Goal: Information Seeking & Learning: Learn about a topic

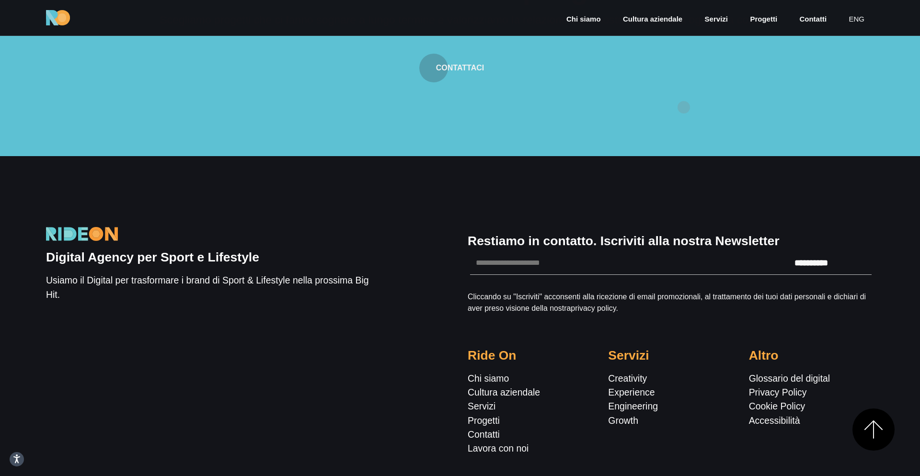
scroll to position [3241, 0]
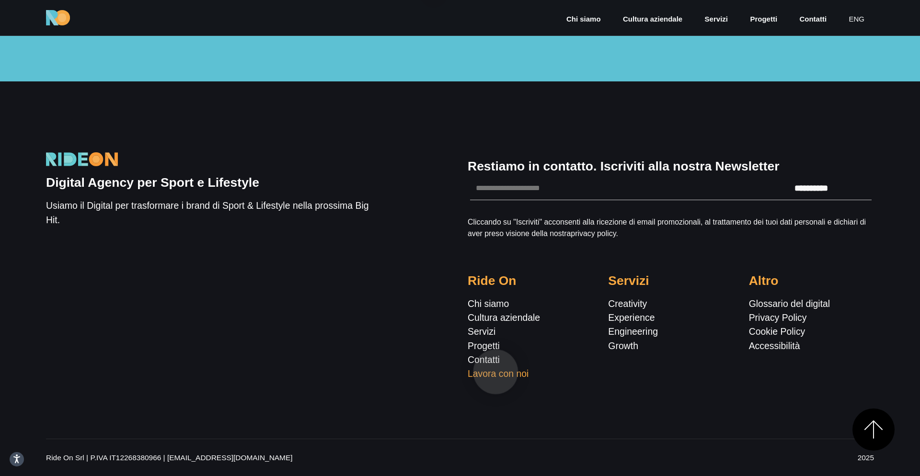
click at [496, 372] on link "Lavora con noi" at bounding box center [497, 373] width 61 height 11
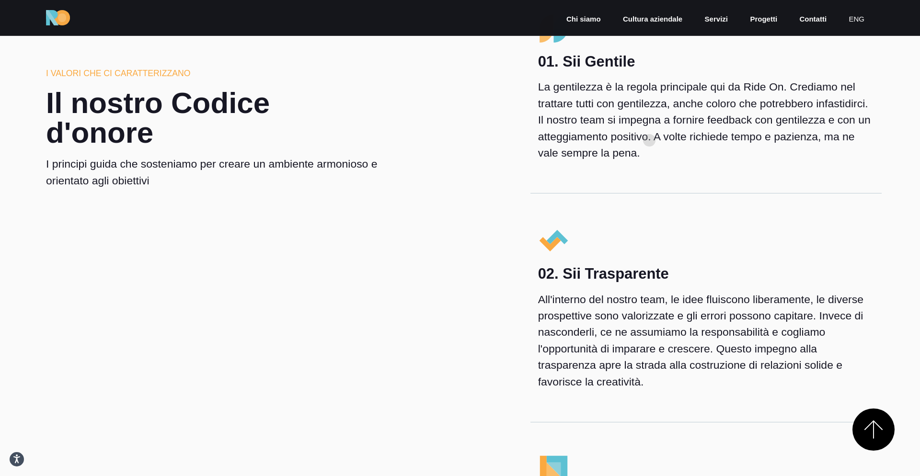
scroll to position [1042, 0]
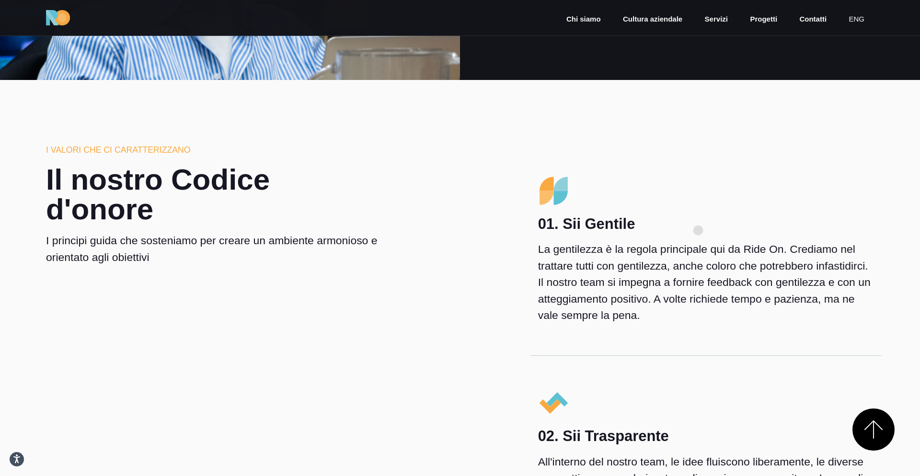
drag, startPoint x: 575, startPoint y: 230, endPoint x: 730, endPoint y: 230, distance: 154.7
click at [730, 230] on h4 "01. Sii Gentile" at bounding box center [706, 224] width 336 height 18
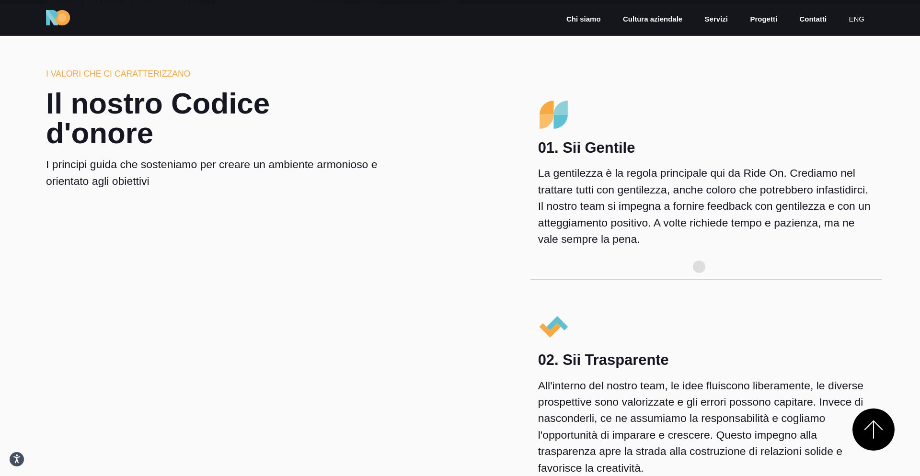
scroll to position [1288, 0]
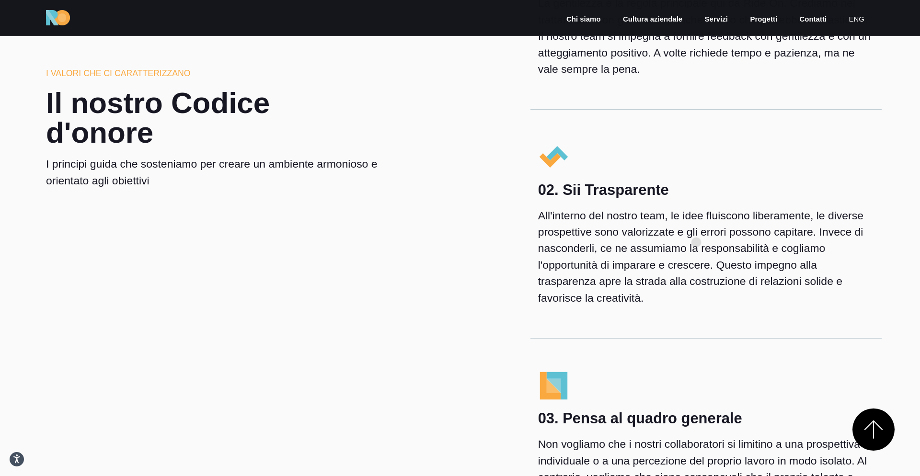
click at [696, 242] on p "All'interno del nostro team, le idee fluiscono liberamente, le diverse prospett…" at bounding box center [706, 256] width 336 height 99
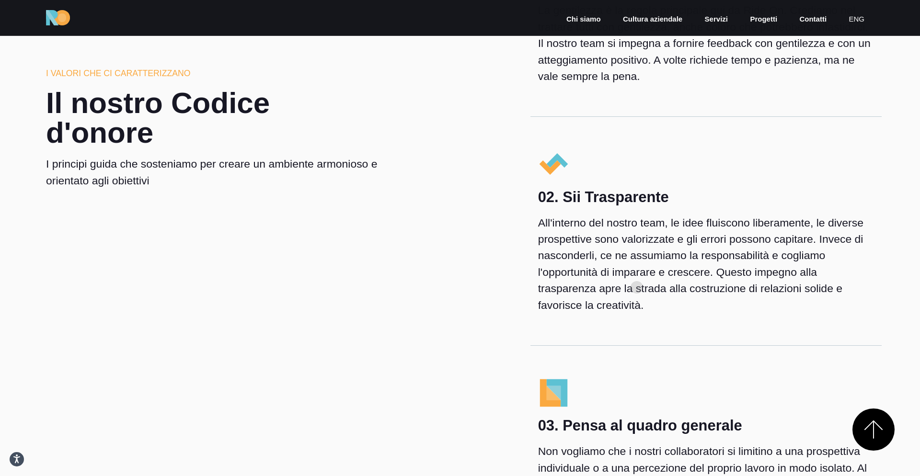
scroll to position [1254, 0]
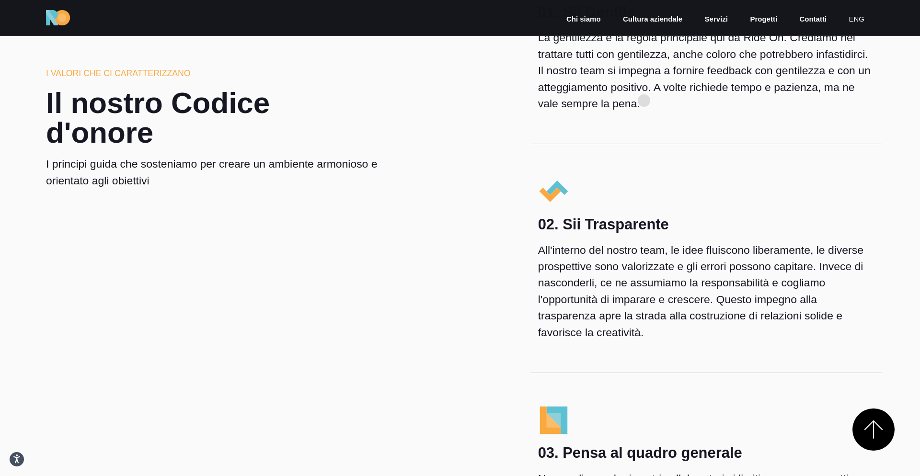
click at [644, 95] on p "La gentilezza è la regola principale qui da Ride On. Crediamo nel trattare tutt…" at bounding box center [706, 70] width 336 height 82
drag, startPoint x: 649, startPoint y: 204, endPoint x: 649, endPoint y: 261, distance: 56.5
click at [649, 208] on div "02. Sii Trasparente All'interno del nostro team, le idee fluiscono liberamente,…" at bounding box center [705, 258] width 351 height 229
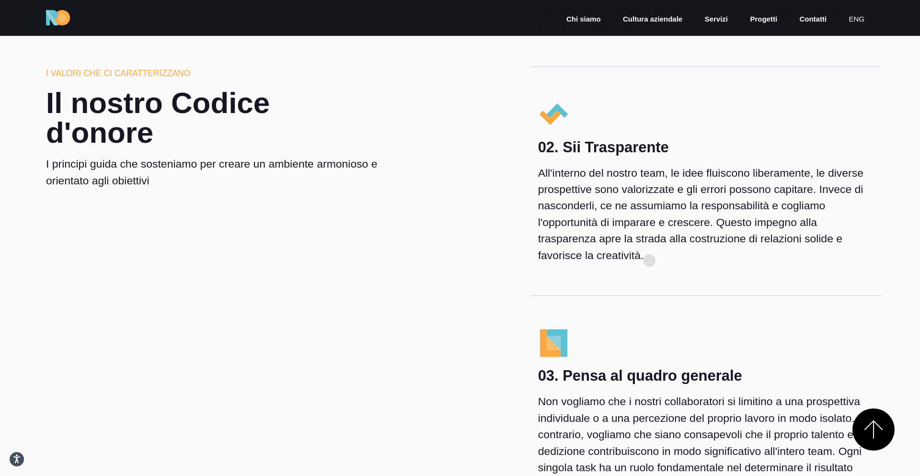
scroll to position [1457, 0]
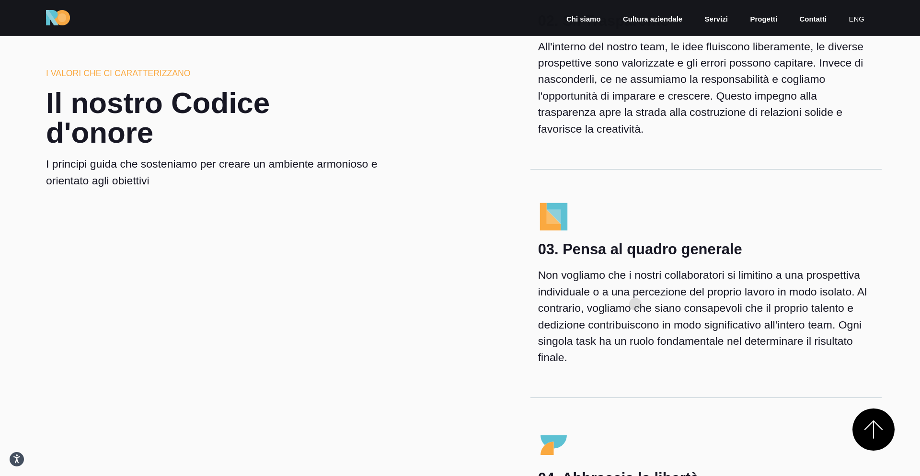
click at [635, 306] on p "Non vogliamo che i nostri collaboratori si limitino a una prospettiva individua…" at bounding box center [706, 316] width 336 height 99
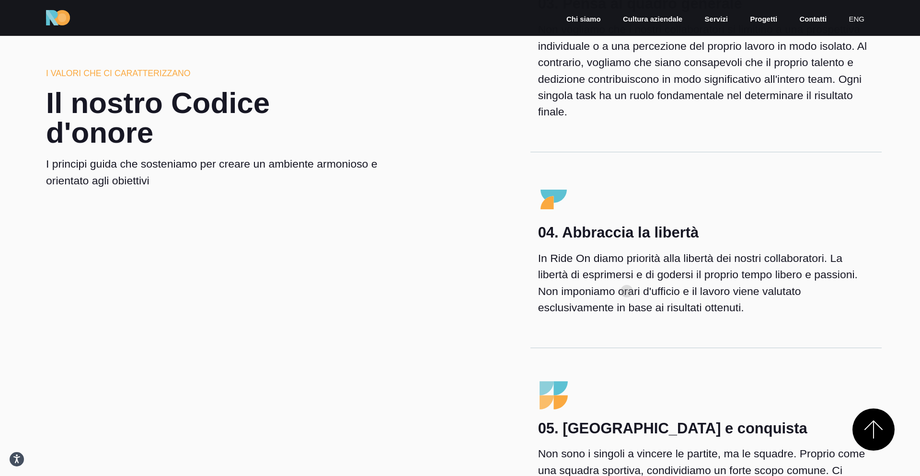
scroll to position [1702, 0]
drag, startPoint x: 545, startPoint y: 235, endPoint x: 820, endPoint y: 344, distance: 295.8
click at [820, 344] on div "04. Abbraccia la libertà In Ride On diamo priorità alla libertà dei nostri coll…" at bounding box center [705, 251] width 351 height 196
click at [784, 288] on p "In Ride On diamo priorità alla libertà dei nostri collaboratori. La libertà di …" at bounding box center [706, 284] width 336 height 66
drag, startPoint x: 574, startPoint y: 262, endPoint x: 837, endPoint y: 262, distance: 263.0
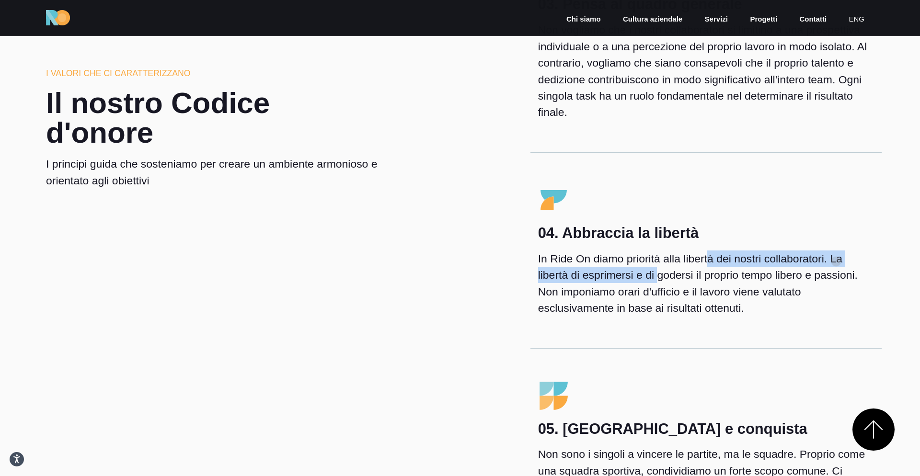
click at [837, 262] on p "In Ride On diamo priorità alla libertà dei nostri collaboratori. La libertà di …" at bounding box center [706, 284] width 336 height 66
drag, startPoint x: 807, startPoint y: 316, endPoint x: 536, endPoint y: 187, distance: 300.2
click at [536, 188] on div "04. Abbraccia la libertà In Ride On diamo priorità alla libertà dei nostri coll…" at bounding box center [705, 251] width 351 height 196
click at [649, 295] on p "In Ride On diamo priorità alla libertà dei nostri collaboratori. La libertà di …" at bounding box center [706, 284] width 336 height 66
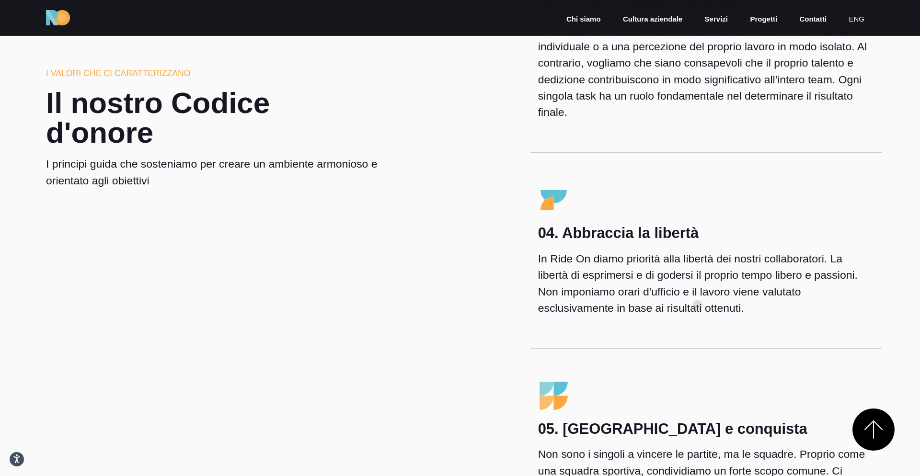
drag, startPoint x: 697, startPoint y: 305, endPoint x: 619, endPoint y: 262, distance: 89.4
click at [619, 263] on p "In Ride On diamo priorità alla libertà dei nostri collaboratori. La libertà di …" at bounding box center [706, 284] width 336 height 66
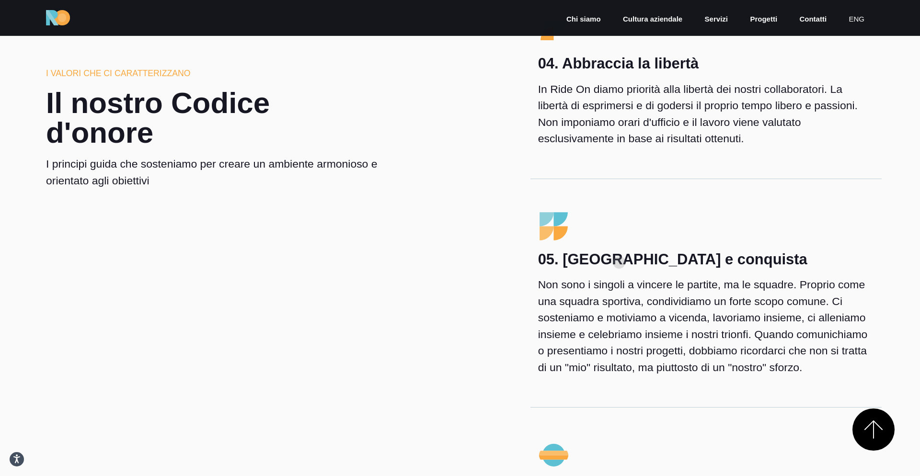
scroll to position [1952, 0]
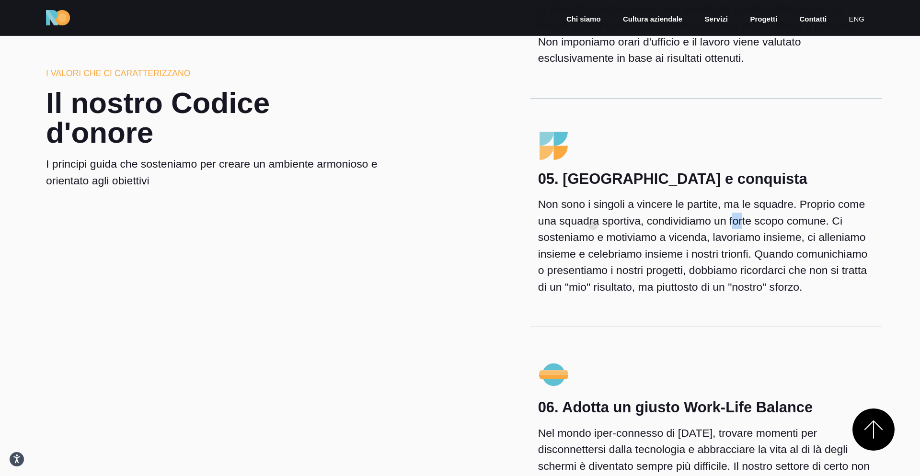
drag, startPoint x: 593, startPoint y: 225, endPoint x: 604, endPoint y: 225, distance: 11.5
click at [604, 225] on p "Non sono i singoli a vincere le partite, ma le squadre. Proprio come una squadr…" at bounding box center [706, 245] width 336 height 99
click at [829, 227] on p "Non sono i singoli a vincere le partite, ma le squadre. Proprio come una squadr…" at bounding box center [706, 245] width 336 height 99
click at [753, 233] on p "Non sono i singoli a vincere le partite, ma le squadre. Proprio come una squadr…" at bounding box center [706, 245] width 336 height 99
drag, startPoint x: 598, startPoint y: 182, endPoint x: 675, endPoint y: 182, distance: 77.1
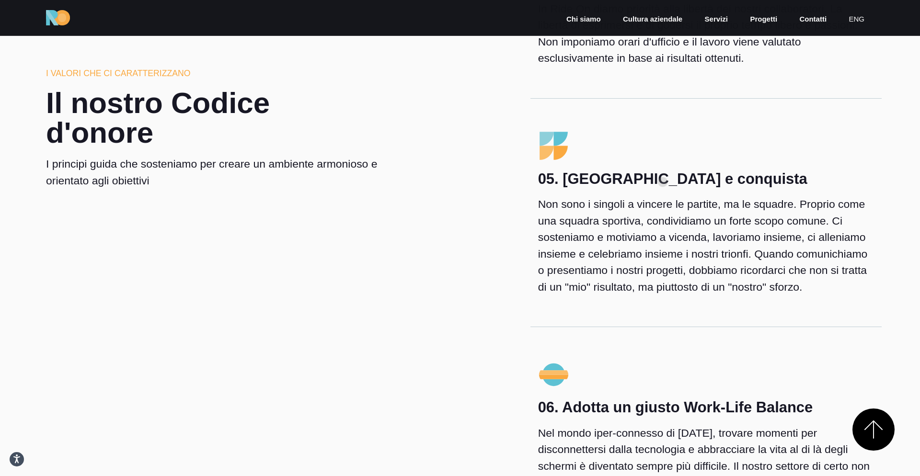
click at [675, 182] on h4 "05. [GEOGRAPHIC_DATA] e conquista" at bounding box center [706, 179] width 336 height 18
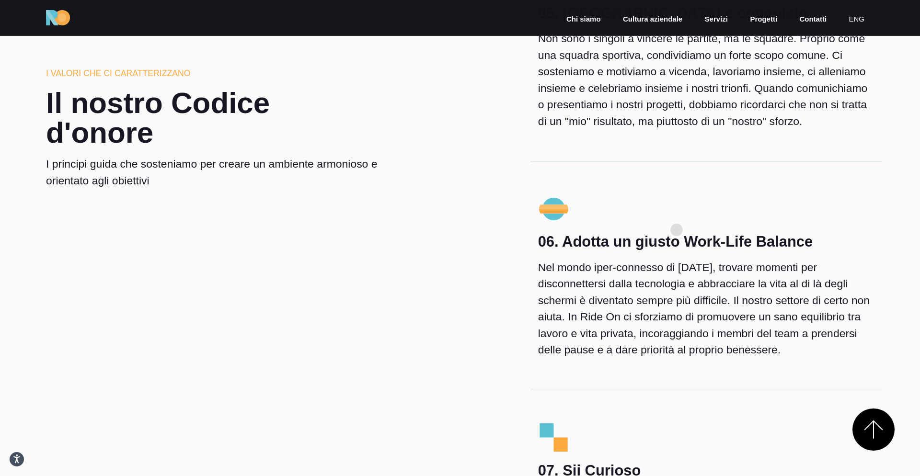
scroll to position [2150, 0]
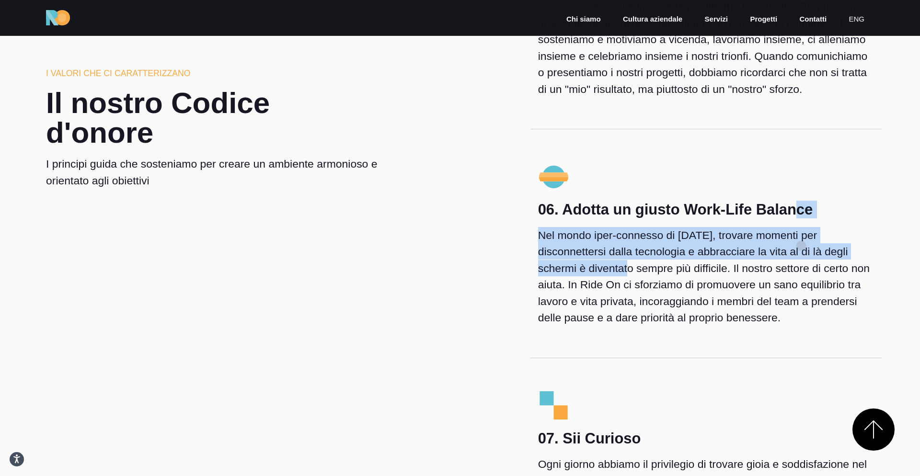
drag, startPoint x: 592, startPoint y: 213, endPoint x: 813, endPoint y: 252, distance: 224.8
click at [813, 252] on div "06. Adotta un giusto Work-Life Balance Nel mondo iper-connesso di [DATE], trova…" at bounding box center [705, 260] width 351 height 134
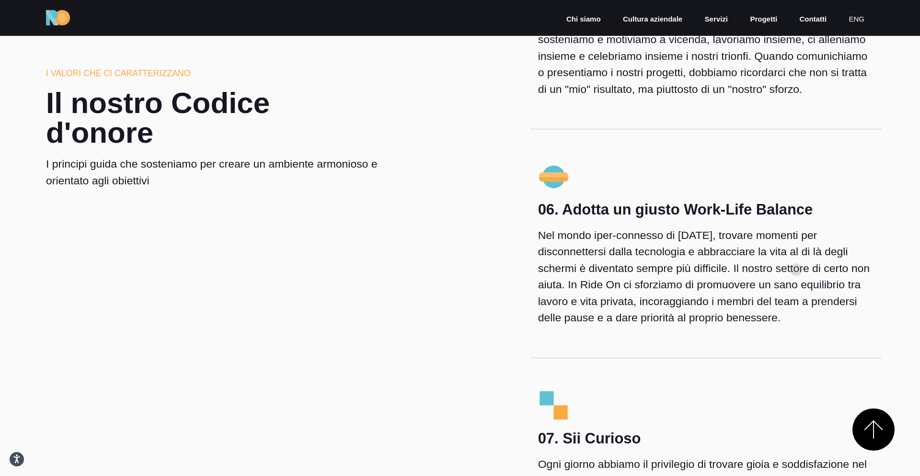
click at [791, 275] on p "Nel mondo iper-connesso di [DATE], trovare momenti per disconnettersi dalla tec…" at bounding box center [706, 276] width 336 height 99
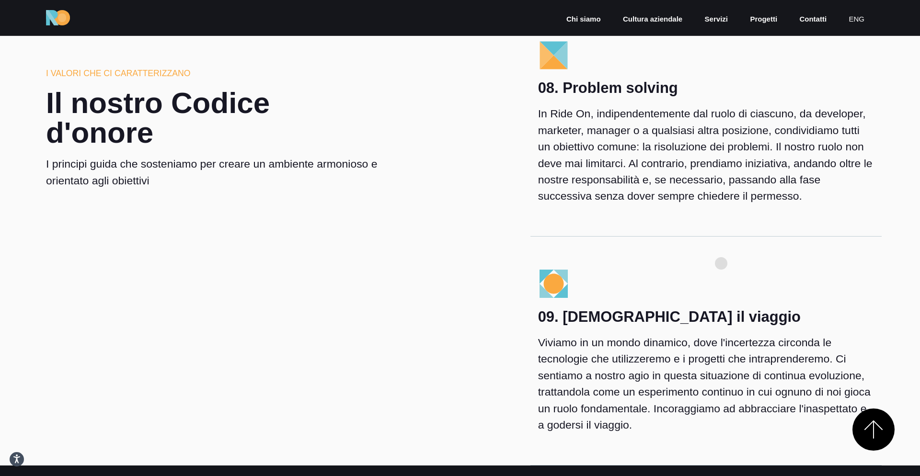
scroll to position [2809, 0]
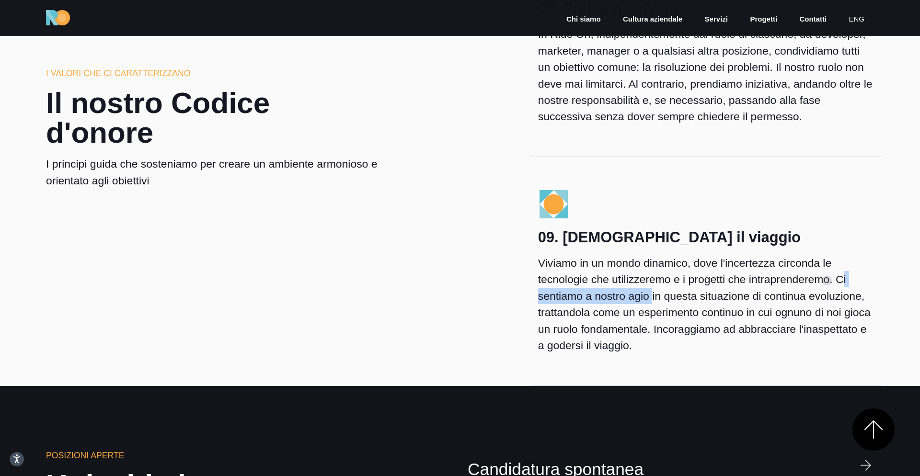
drag, startPoint x: 827, startPoint y: 281, endPoint x: 684, endPoint y: 277, distance: 142.8
click at [684, 277] on p "Viviamo in un mondo dinamico, dove l'incertezza circonda le tecnologie che util…" at bounding box center [706, 304] width 336 height 99
drag, startPoint x: 613, startPoint y: 296, endPoint x: 690, endPoint y: 296, distance: 76.6
click at [688, 296] on p "Viviamo in un mondo dinamico, dove l'incertezza circonda le tecnologie che util…" at bounding box center [706, 304] width 336 height 99
click at [746, 296] on p "Viviamo in un mondo dinamico, dove l'incertezza circonda le tecnologie che util…" at bounding box center [706, 304] width 336 height 99
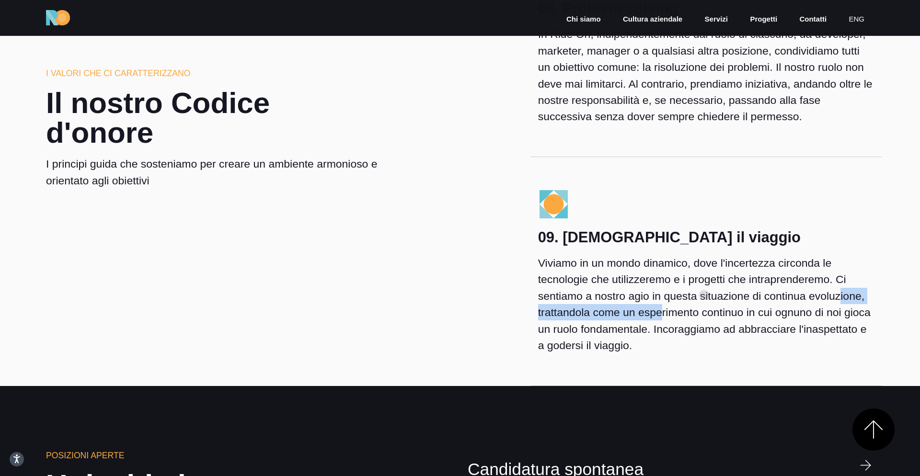
drag, startPoint x: 846, startPoint y: 296, endPoint x: 698, endPoint y: 294, distance: 148.0
click at [698, 294] on p "Viviamo in un mondo dinamico, dove l'incertezza circonda le tecnologie che util…" at bounding box center [706, 304] width 336 height 99
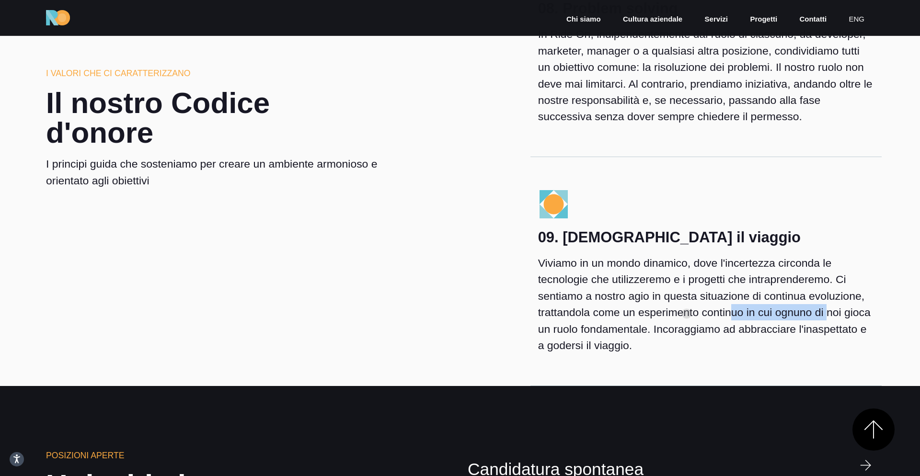
drag, startPoint x: 581, startPoint y: 317, endPoint x: 690, endPoint y: 314, distance: 109.2
click at [691, 314] on p "Viviamo in un mondo dinamico, dove l'incertezza circonda le tecnologie che util…" at bounding box center [706, 304] width 336 height 99
drag, startPoint x: 560, startPoint y: 332, endPoint x: 658, endPoint y: 332, distance: 97.7
click at [658, 332] on p "Viviamo in un mondo dinamico, dove l'incertezza circonda le tecnologie che util…" at bounding box center [706, 304] width 336 height 99
click at [606, 345] on p "Viviamo in un mondo dinamico, dove l'incertezza circonda le tecnologie che util…" at bounding box center [706, 304] width 336 height 99
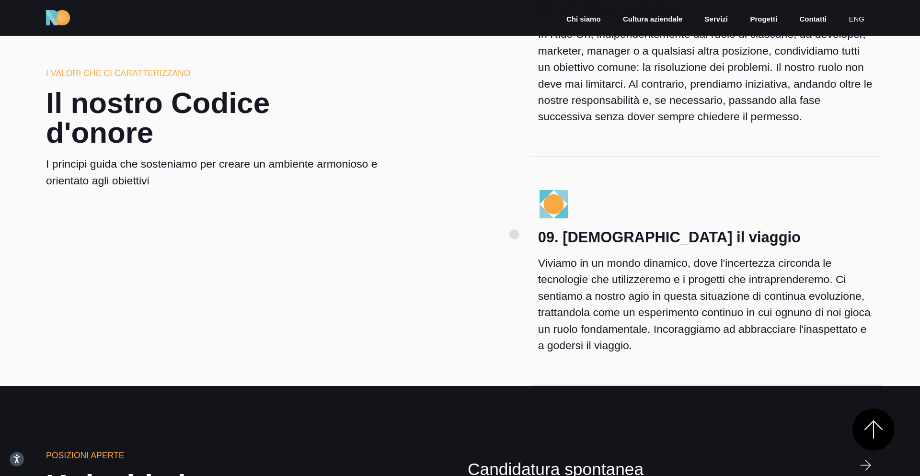
drag, startPoint x: 725, startPoint y: 346, endPoint x: 514, endPoint y: 234, distance: 238.5
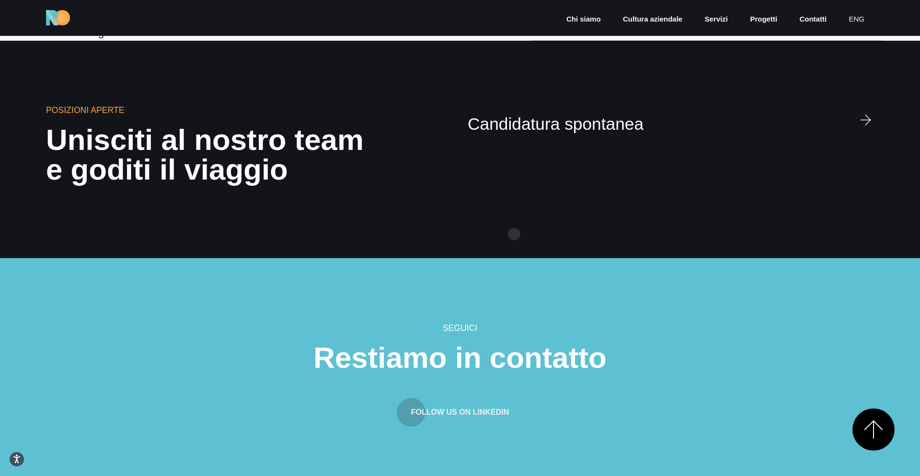
scroll to position [3147, 0]
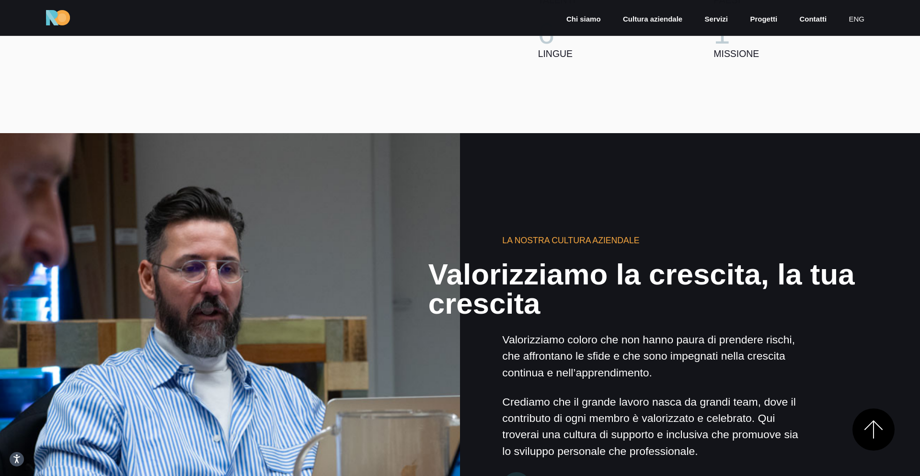
scroll to position [612, 0]
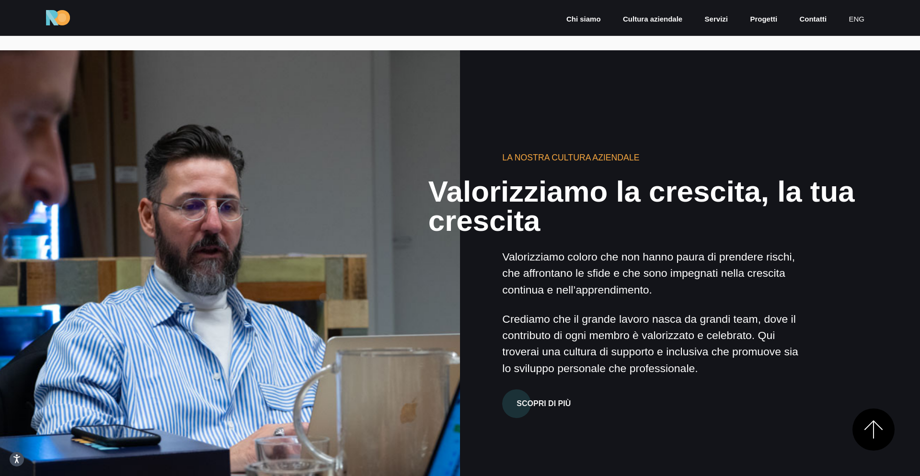
click at [324, 298] on div at bounding box center [230, 280] width 465 height 465
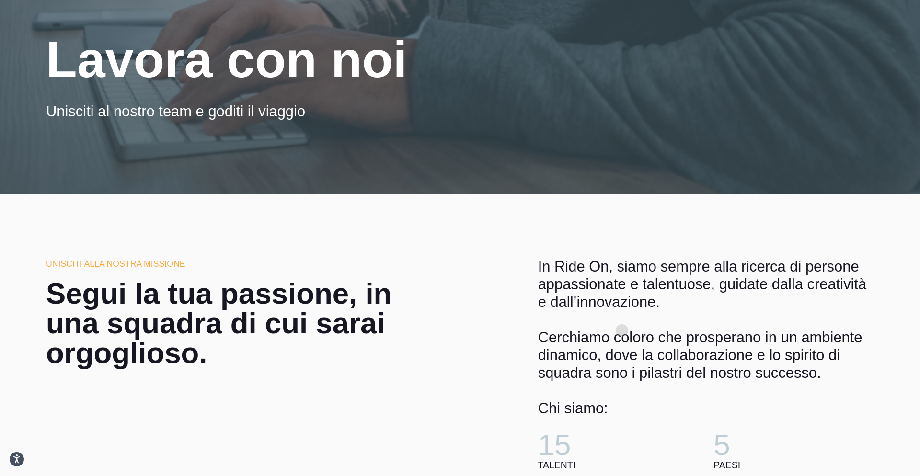
scroll to position [0, 0]
